Goal: Task Accomplishment & Management: Manage account settings

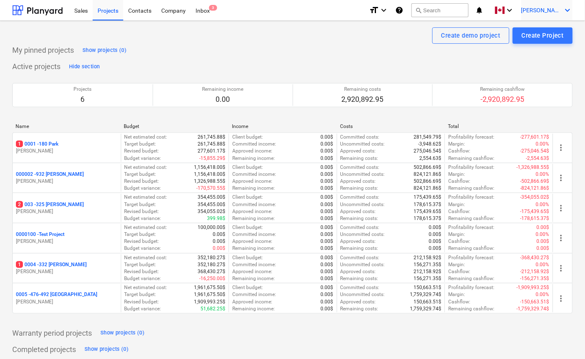
click at [566, 11] on icon "keyboard_arrow_down" at bounding box center [568, 10] width 10 height 10
click at [545, 29] on div "Settings" at bounding box center [548, 31] width 49 height 13
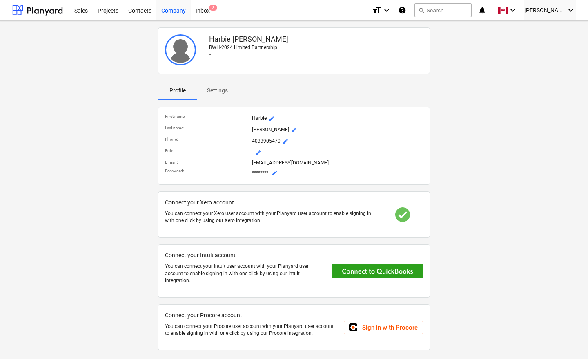
click at [170, 11] on div "Company" at bounding box center [173, 10] width 34 height 21
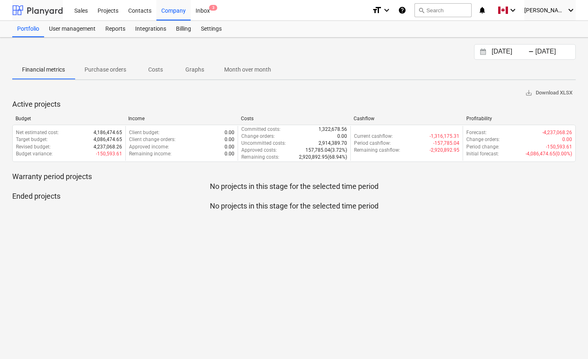
click at [35, 8] on div at bounding box center [37, 10] width 51 height 20
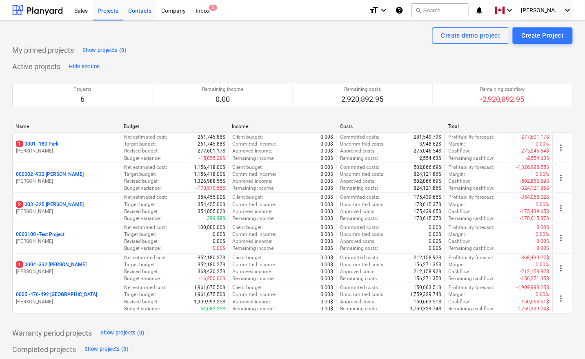
click at [141, 11] on div "Contacts" at bounding box center [139, 10] width 33 height 21
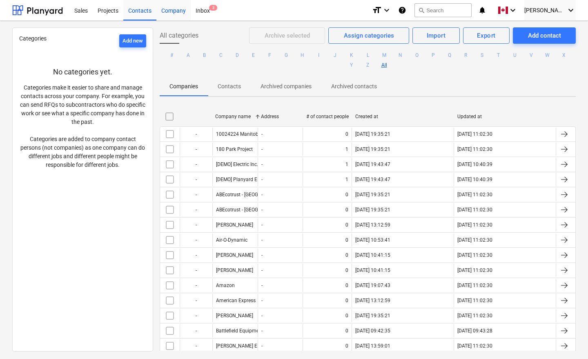
click at [170, 9] on div "Company" at bounding box center [173, 10] width 34 height 21
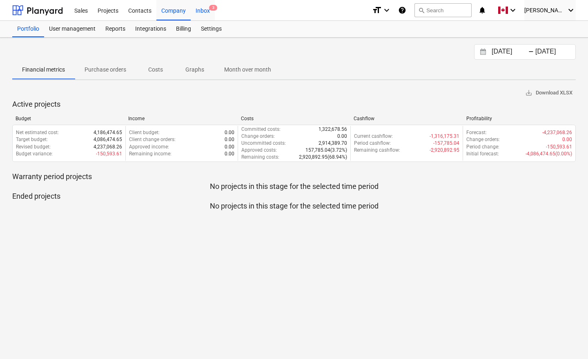
click at [203, 8] on div "Inbox 3" at bounding box center [203, 10] width 24 height 21
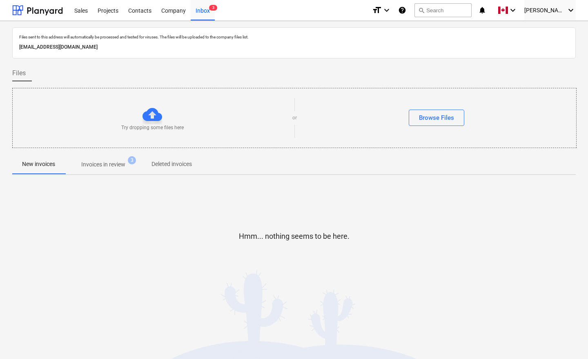
click at [486, 8] on icon "notifications" at bounding box center [482, 10] width 8 height 10
click at [566, 12] on icon "keyboard_arrow_down" at bounding box center [571, 10] width 10 height 10
click at [540, 9] on div at bounding box center [294, 179] width 588 height 359
click at [518, 11] on icon "keyboard_arrow_down" at bounding box center [513, 10] width 10 height 10
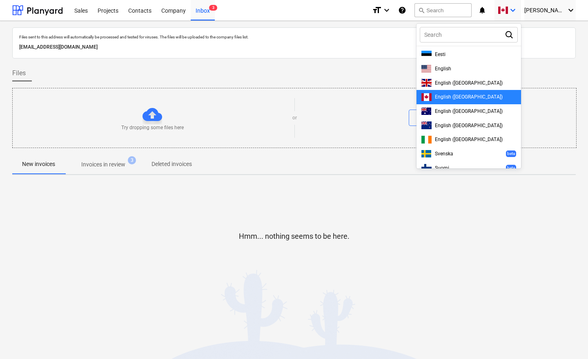
click at [526, 11] on div at bounding box center [294, 179] width 588 height 359
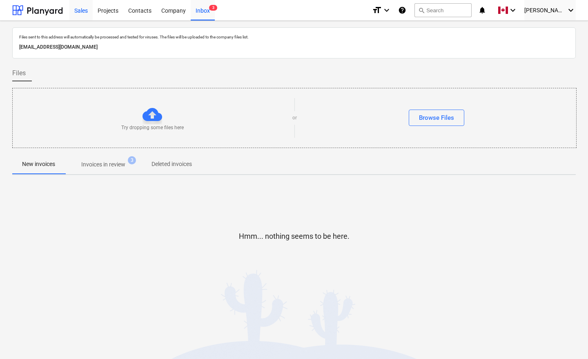
click at [78, 9] on div "Sales" at bounding box center [80, 10] width 23 height 21
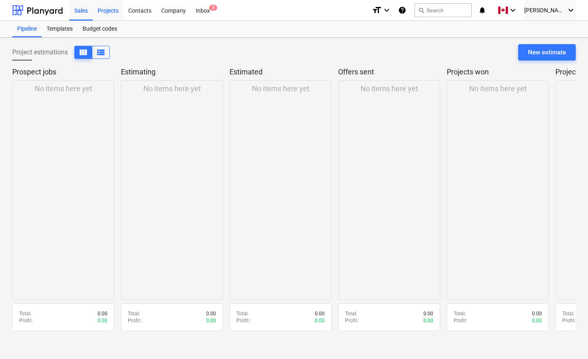
click at [99, 9] on div "Projects" at bounding box center [108, 10] width 31 height 21
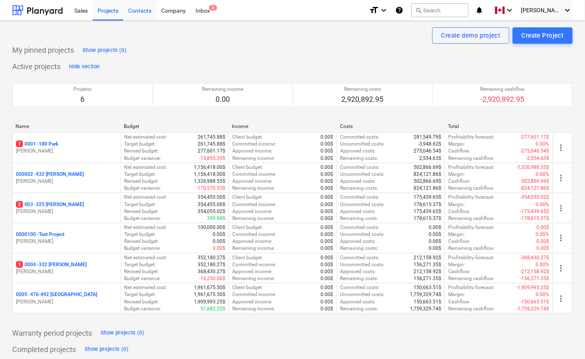
click at [145, 9] on div "Contacts" at bounding box center [139, 10] width 33 height 21
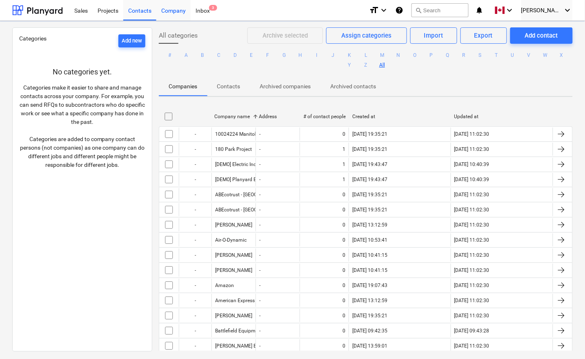
click at [170, 9] on div "Company" at bounding box center [173, 10] width 34 height 21
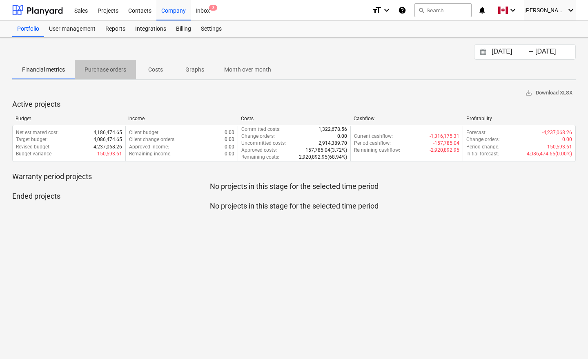
click at [109, 71] on p "Purchase orders" at bounding box center [106, 69] width 42 height 9
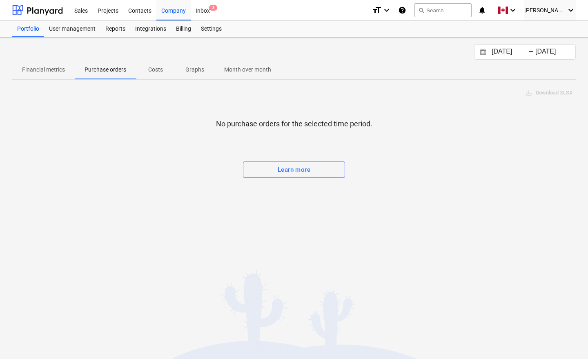
click at [160, 67] on p "Costs" at bounding box center [156, 69] width 20 height 9
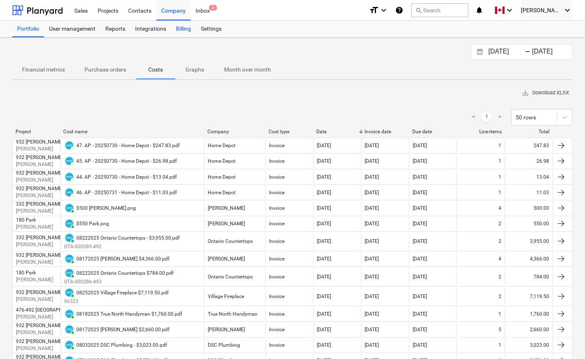
click at [181, 29] on div "Billing" at bounding box center [183, 29] width 25 height 16
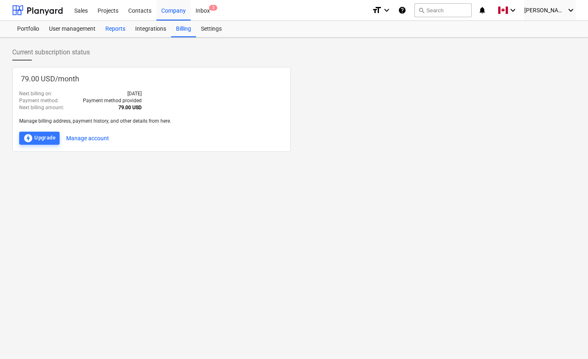
click at [117, 27] on div "Reports" at bounding box center [115, 29] width 30 height 16
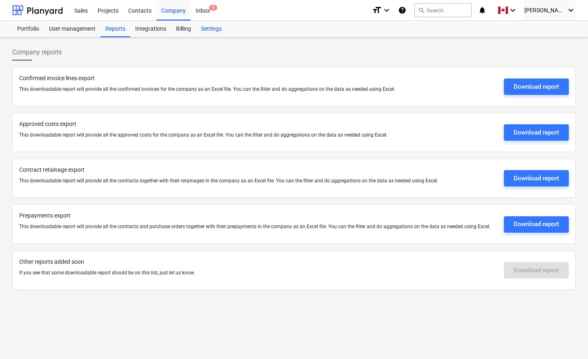
click at [206, 27] on div "Settings" at bounding box center [211, 29] width 31 height 16
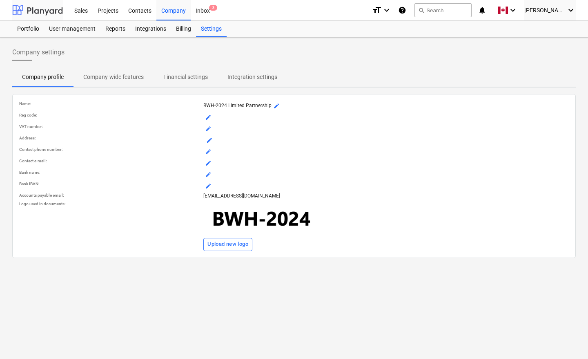
click at [31, 9] on div at bounding box center [37, 10] width 51 height 20
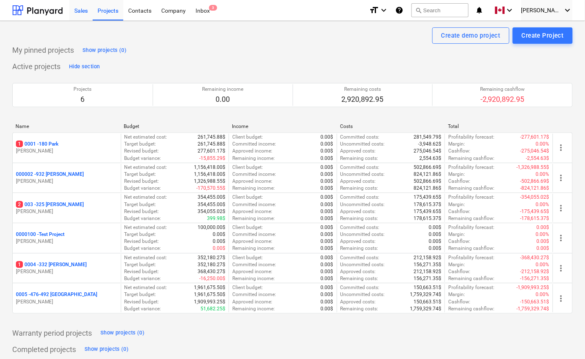
click at [83, 9] on div "Sales" at bounding box center [80, 10] width 23 height 21
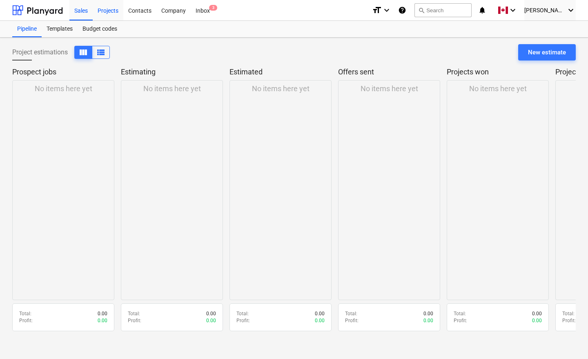
click at [109, 9] on div "Projects" at bounding box center [108, 10] width 31 height 21
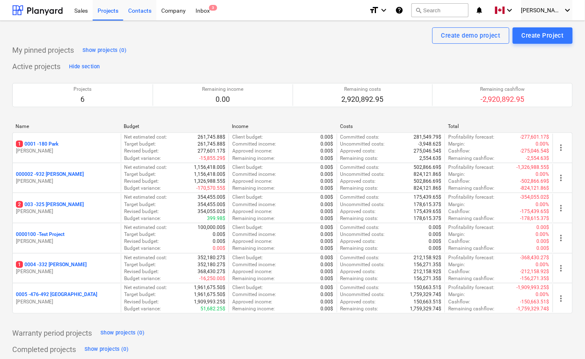
click at [141, 11] on div "Contacts" at bounding box center [139, 10] width 33 height 21
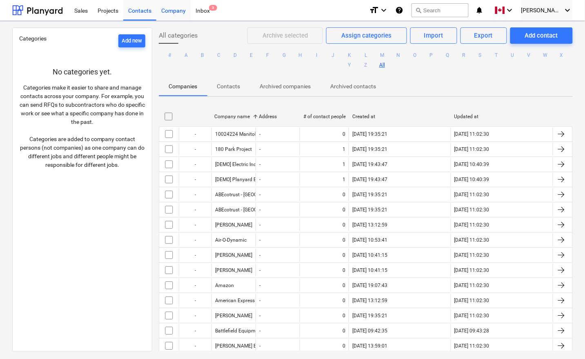
click at [172, 13] on div "Company" at bounding box center [173, 10] width 34 height 21
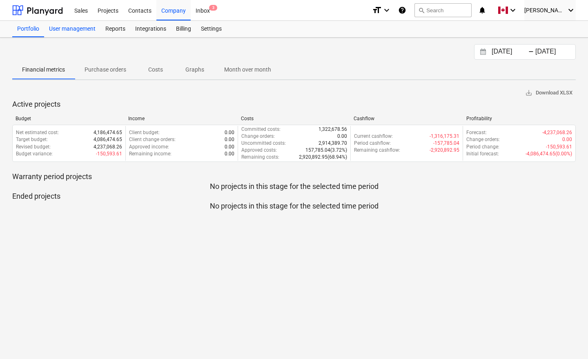
click at [78, 25] on div "User management" at bounding box center [72, 29] width 56 height 16
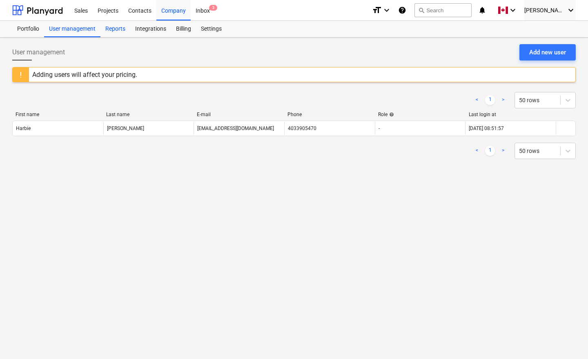
click at [110, 30] on div "Reports" at bounding box center [115, 29] width 30 height 16
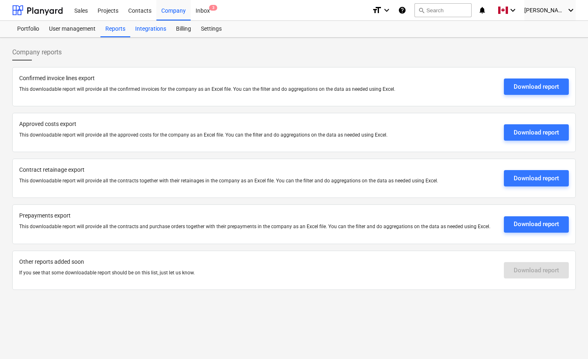
click at [154, 27] on div "Integrations" at bounding box center [150, 29] width 41 height 16
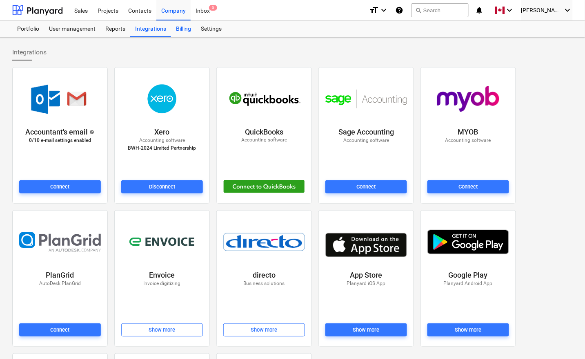
click at [186, 25] on div "Billing" at bounding box center [183, 29] width 25 height 16
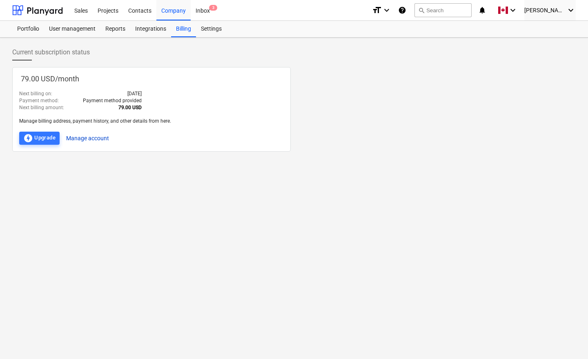
click at [92, 137] on button "Manage account" at bounding box center [87, 138] width 43 height 13
click at [103, 136] on button "Manage account" at bounding box center [87, 138] width 43 height 13
